Goal: Task Accomplishment & Management: Manage account settings

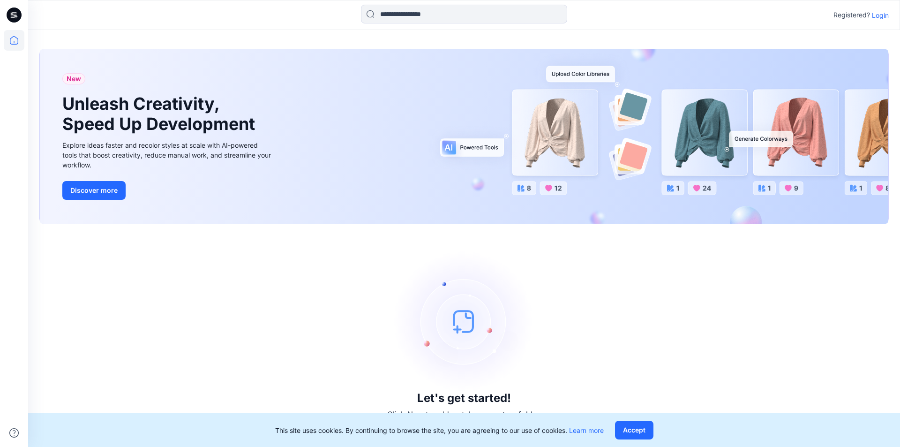
click at [882, 17] on p "Login" at bounding box center [880, 15] width 17 height 10
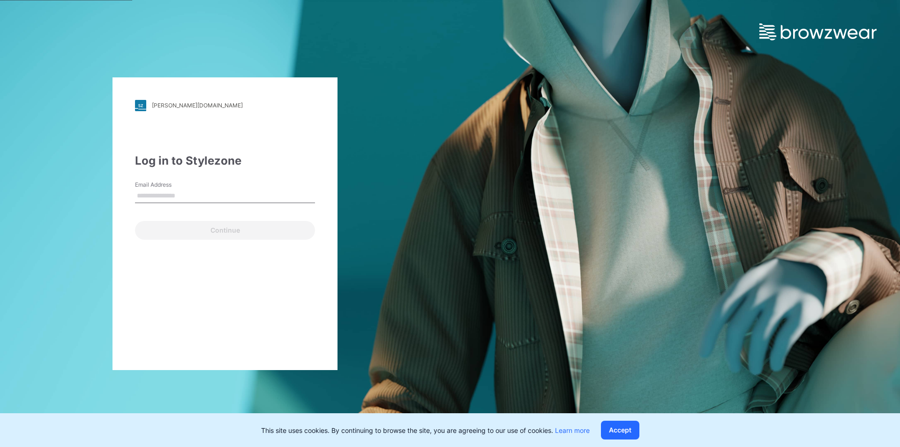
type input "**********"
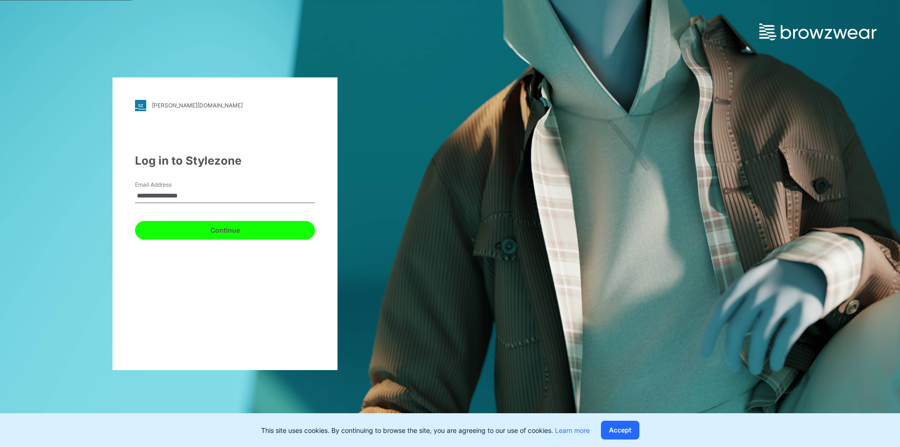
click at [200, 234] on button "Continue" at bounding box center [225, 230] width 180 height 19
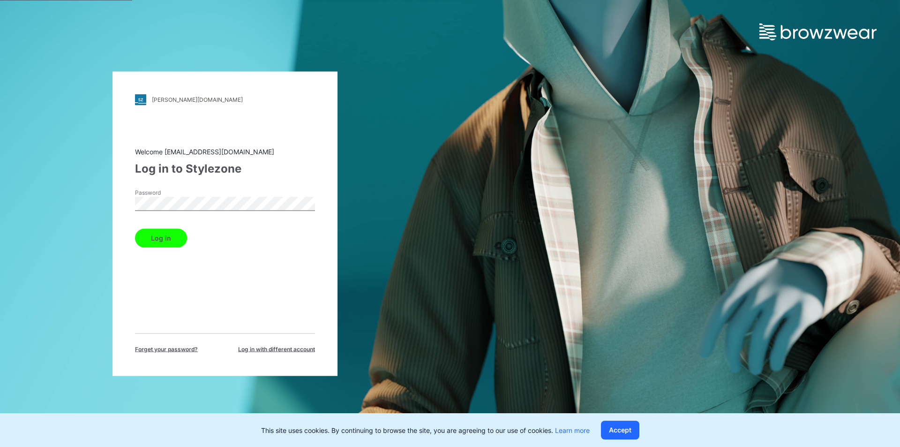
click at [159, 240] on button "Log in" at bounding box center [161, 237] width 52 height 19
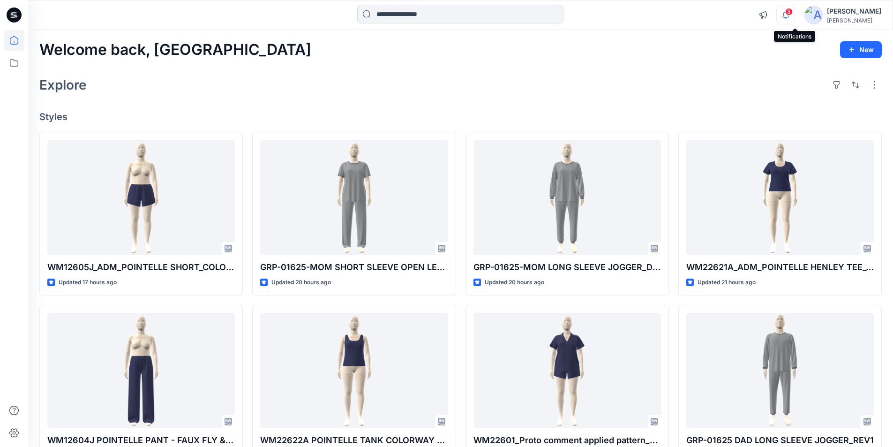
click at [790, 7] on icon "button" at bounding box center [786, 15] width 18 height 19
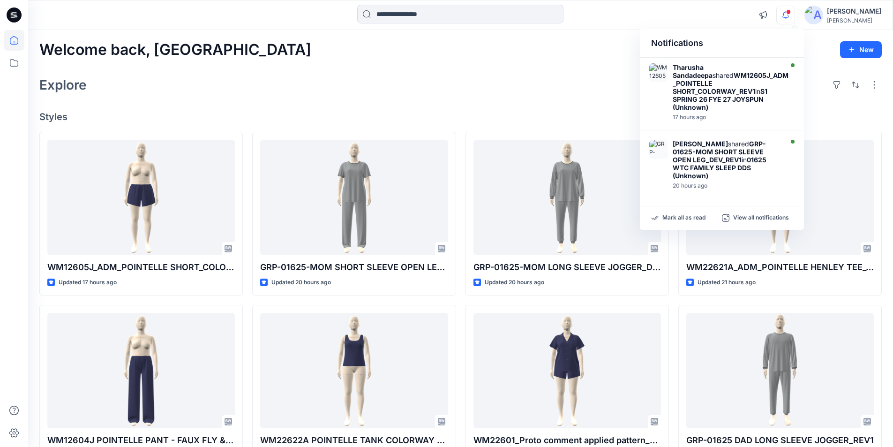
click at [792, 7] on icon "button" at bounding box center [786, 15] width 18 height 19
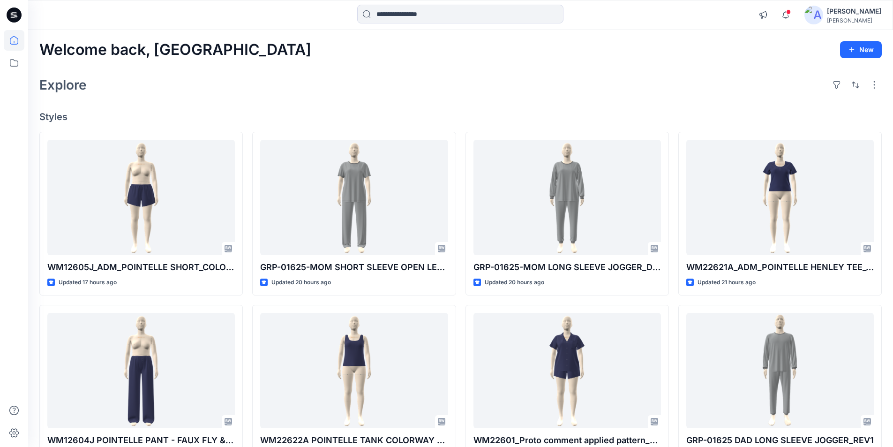
click at [791, 11] on div at bounding box center [783, 8] width 15 height 5
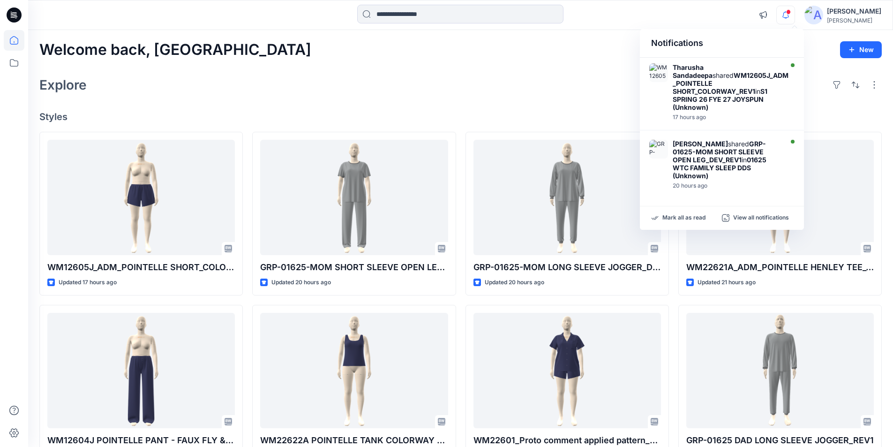
click at [520, 43] on div "Welcome back, Lakshani New" at bounding box center [460, 49] width 842 height 17
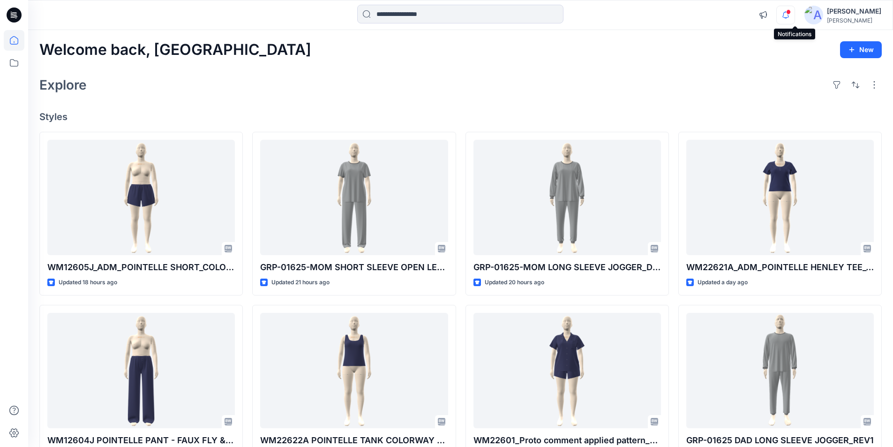
click at [794, 13] on icon "button" at bounding box center [786, 15] width 18 height 19
